Goal: Find specific page/section: Find specific page/section

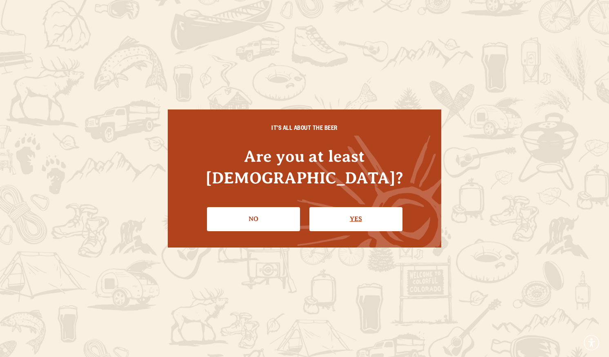
click at [351, 207] on link "Yes" at bounding box center [355, 219] width 93 height 24
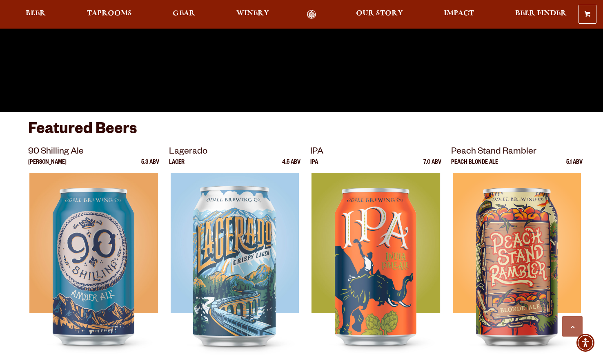
scroll to position [228, 0]
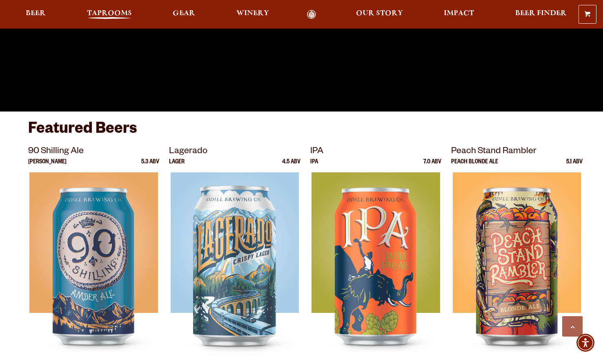
click at [114, 11] on span "Taprooms" at bounding box center [109, 13] width 45 height 7
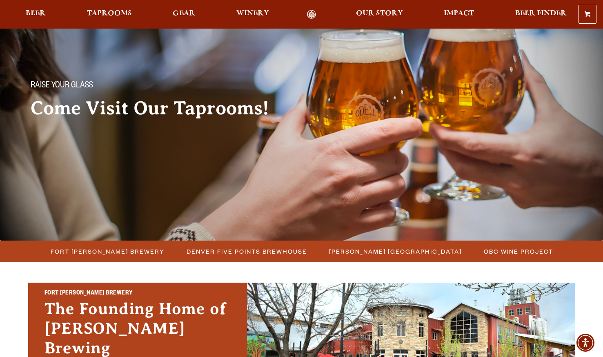
scroll to position [26, 0]
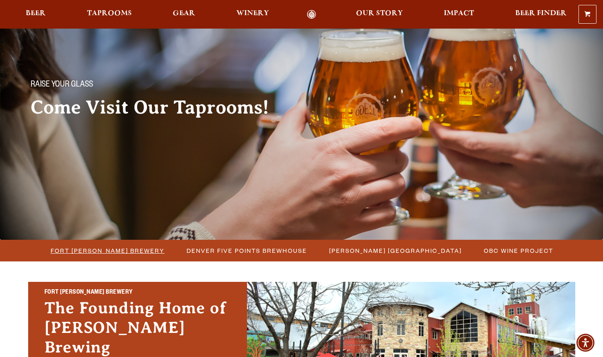
click at [132, 246] on span "Fort [PERSON_NAME] Brewery" at bounding box center [108, 250] width 114 height 12
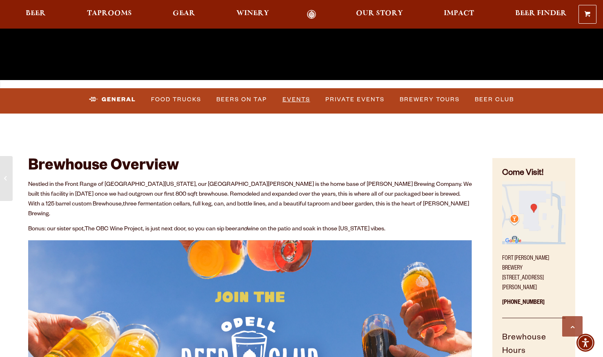
click at [303, 98] on link "Events" at bounding box center [296, 99] width 34 height 19
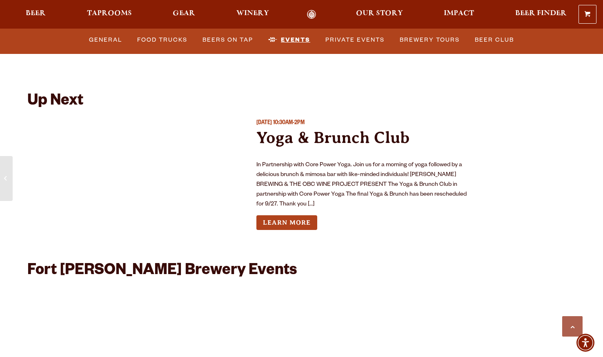
scroll to position [3078, 0]
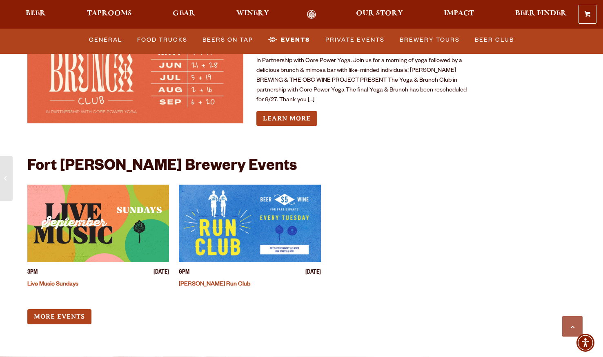
click at [342, 184] on div "3PM Sunday September 28, 2025 Live Music Sundays 6PM Tuesday September 30, 2025…" at bounding box center [250, 254] width 446 height 140
click at [73, 309] on link "More Events" at bounding box center [59, 316] width 64 height 15
